Goal: Find specific fact: Find specific fact

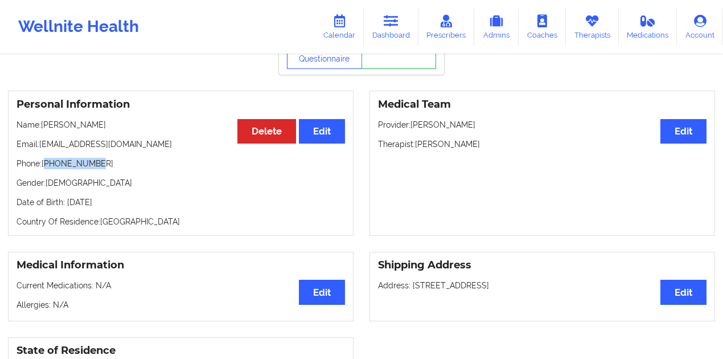
click at [47, 164] on p "Phone: [PHONE_NUMBER]" at bounding box center [181, 163] width 328 height 11
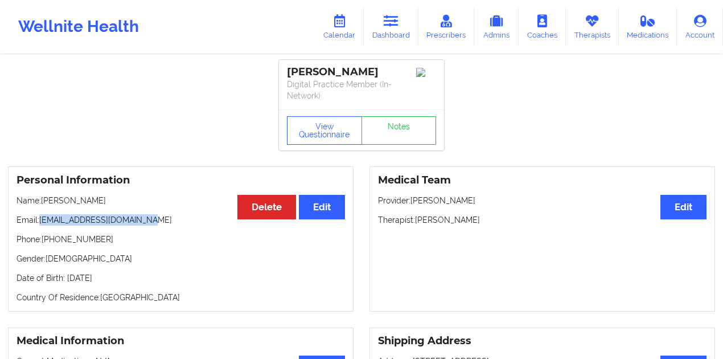
drag, startPoint x: 165, startPoint y: 223, endPoint x: 41, endPoint y: 220, distance: 124.1
click at [41, 220] on p "Email: [EMAIL_ADDRESS][DOMAIN_NAME]" at bounding box center [181, 219] width 328 height 11
copy p "[EMAIL_ADDRESS][DOMAIN_NAME]"
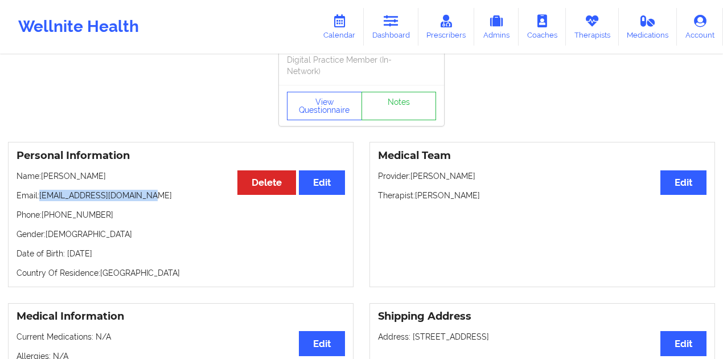
scroll to position [38, 0]
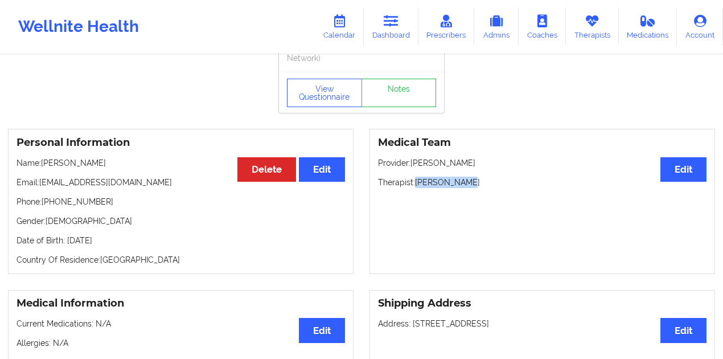
drag, startPoint x: 466, startPoint y: 182, endPoint x: 418, endPoint y: 181, distance: 47.8
click at [418, 181] on p "Therapist: [PERSON_NAME]" at bounding box center [542, 181] width 328 height 11
copy p "[PERSON_NAME]"
click at [381, 104] on link "Notes" at bounding box center [398, 93] width 75 height 28
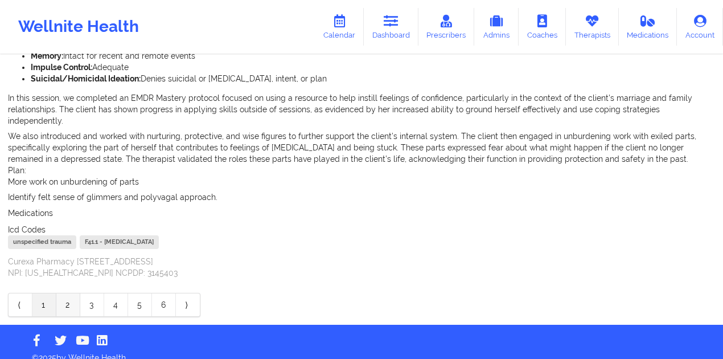
click at [66, 293] on link "2" at bounding box center [68, 304] width 24 height 23
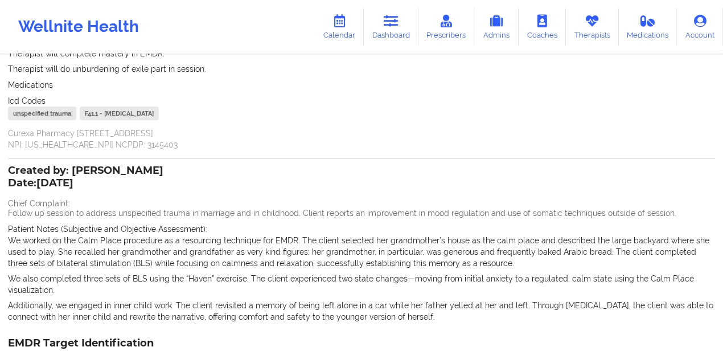
scroll to position [387, 0]
